Goal: Book appointment/travel/reservation

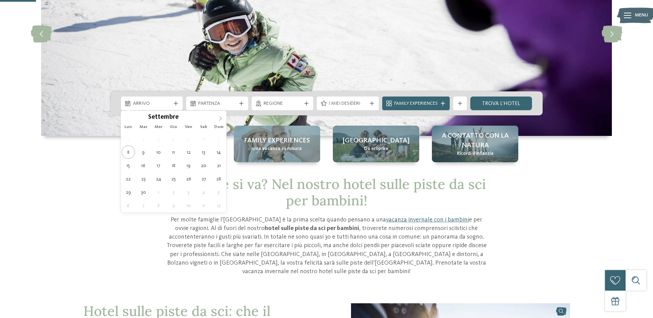
click at [222, 117] on icon at bounding box center [220, 118] width 5 height 5
type input "****"
click at [222, 117] on icon at bounding box center [220, 118] width 5 height 5
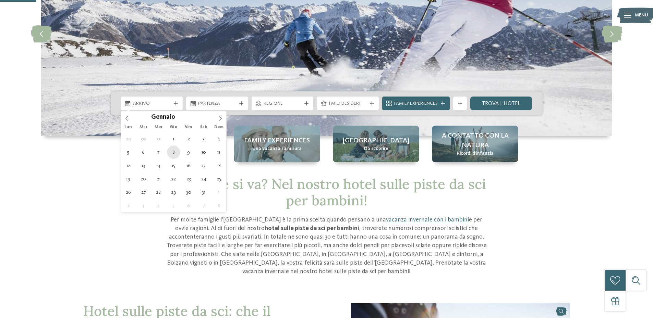
type div "[DATE]"
type input "****"
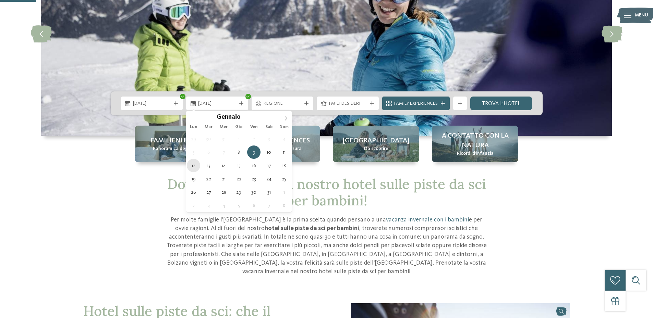
type div "[DATE]"
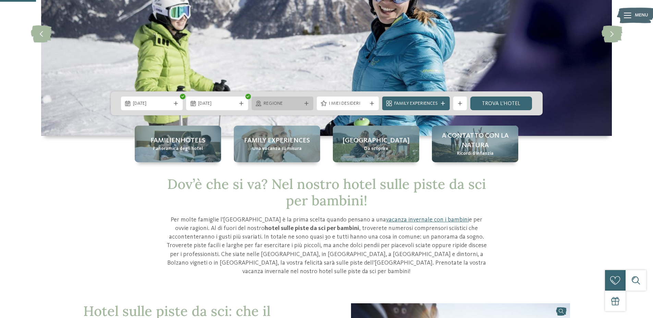
click at [293, 105] on span "Regione" at bounding box center [283, 103] width 38 height 7
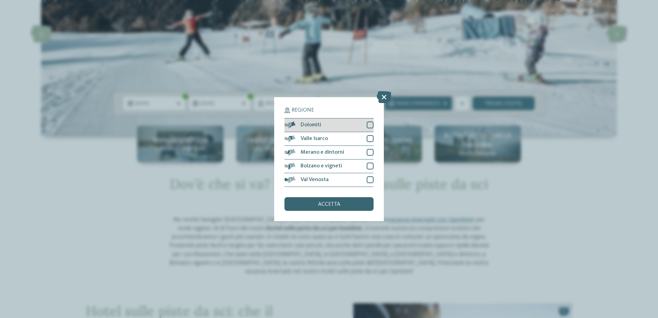
click at [372, 123] on div at bounding box center [370, 125] width 7 height 7
click at [372, 140] on div at bounding box center [370, 138] width 7 height 7
click at [371, 151] on div at bounding box center [370, 152] width 7 height 7
click at [370, 164] on div at bounding box center [370, 166] width 7 height 7
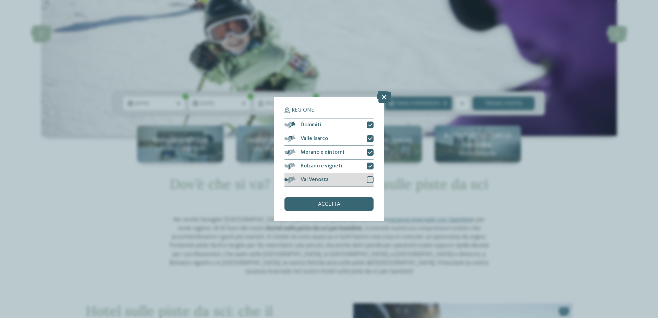
click at [370, 182] on div at bounding box center [370, 180] width 7 height 7
click at [363, 203] on div "accetta" at bounding box center [329, 204] width 89 height 14
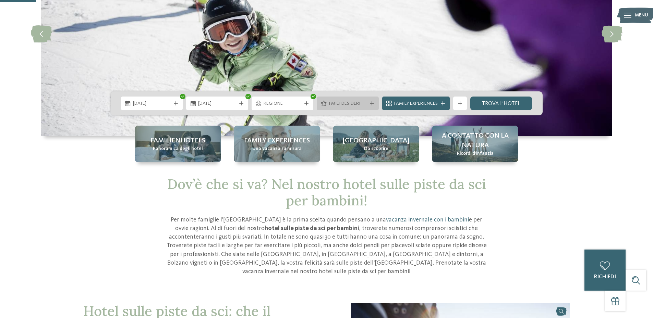
click at [348, 106] on span "I miei desideri" at bounding box center [348, 103] width 38 height 7
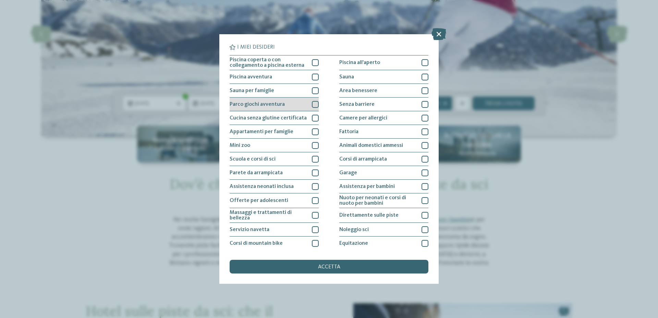
click at [313, 105] on div at bounding box center [315, 104] width 7 height 7
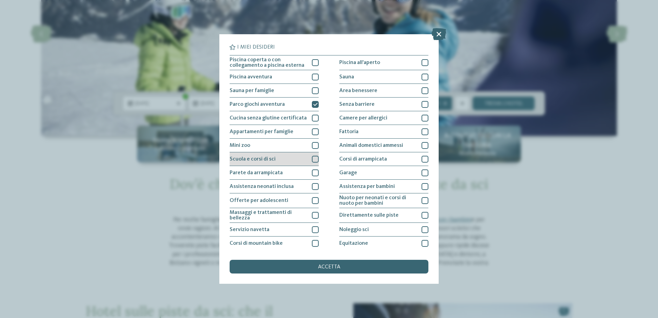
click at [313, 160] on div at bounding box center [315, 159] width 7 height 7
click at [312, 230] on div at bounding box center [315, 230] width 7 height 7
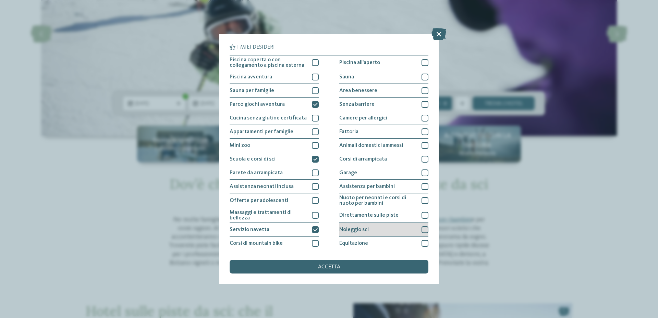
click at [424, 229] on div at bounding box center [425, 230] width 7 height 7
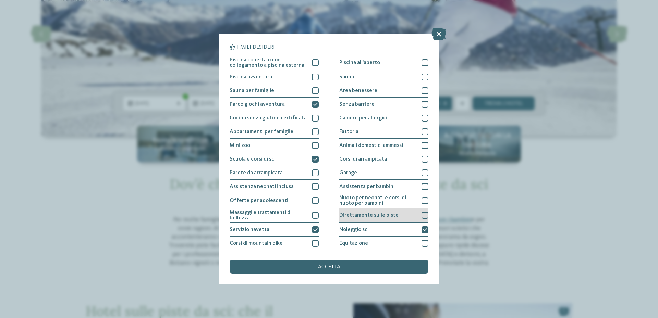
click at [422, 215] on div at bounding box center [425, 215] width 7 height 7
click at [422, 188] on div at bounding box center [425, 186] width 7 height 7
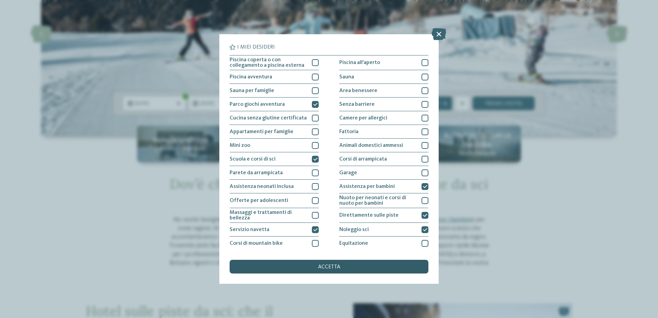
click at [326, 270] on div "accetta" at bounding box center [329, 267] width 199 height 14
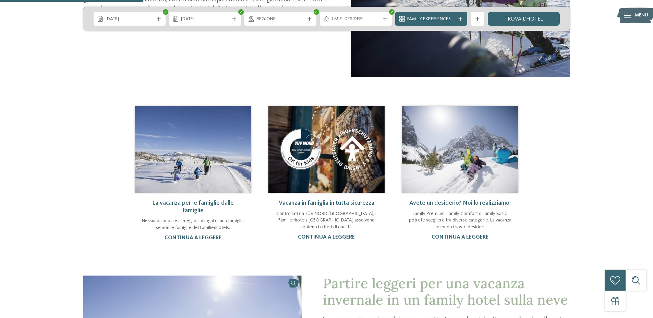
scroll to position [514, 0]
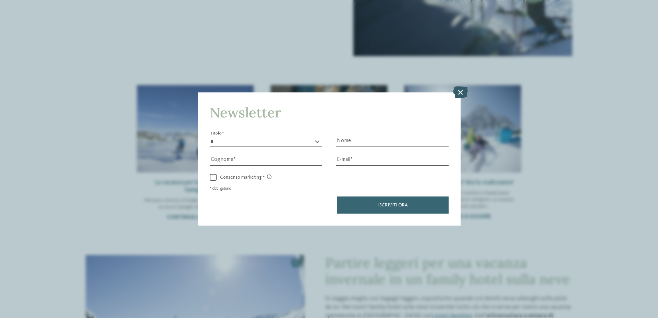
click at [460, 92] on icon at bounding box center [460, 92] width 15 height 12
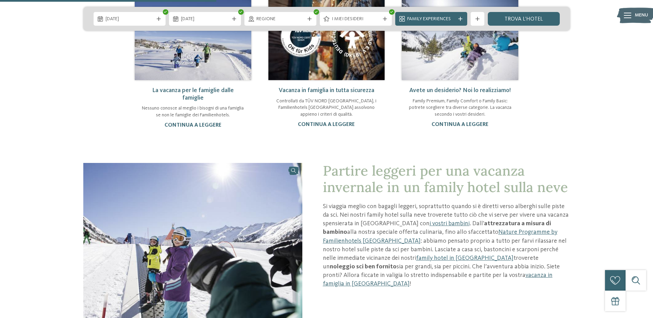
scroll to position [617, 0]
